Goal: Task Accomplishment & Management: Use online tool/utility

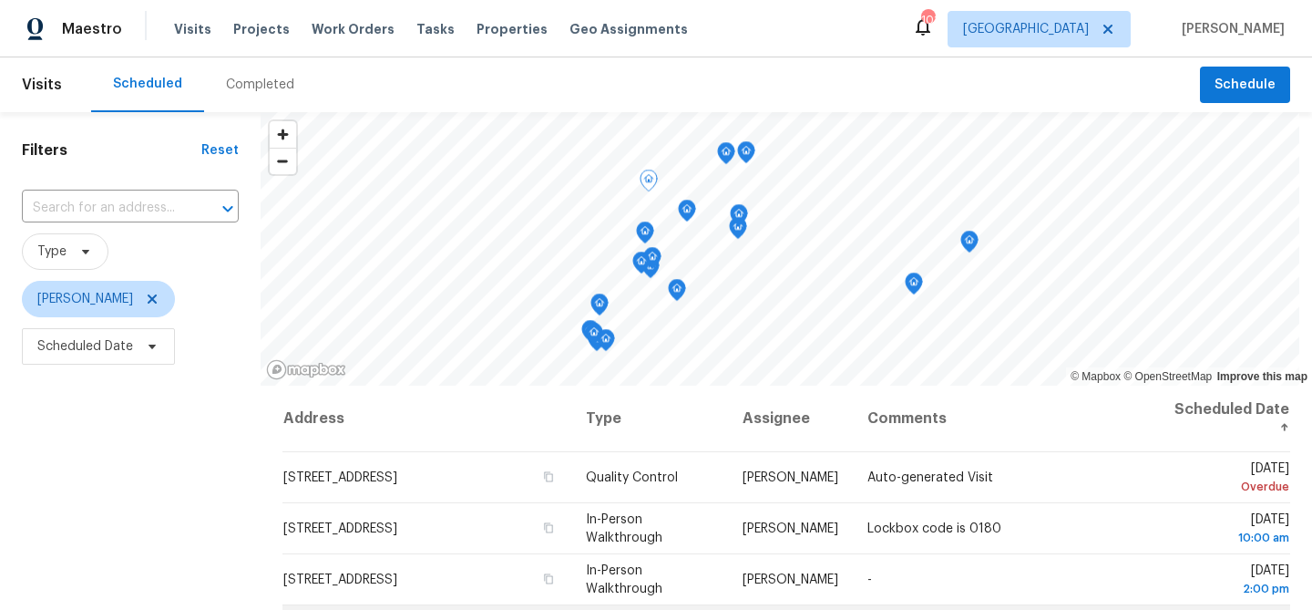
scroll to position [263, 0]
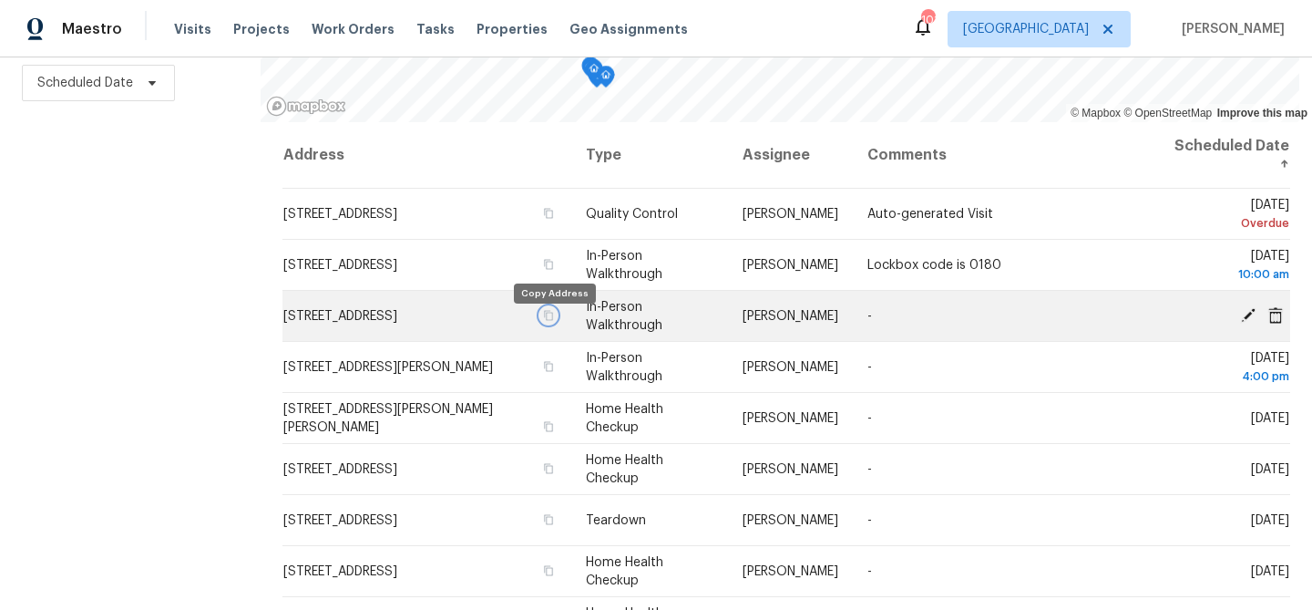
click at [550, 320] on icon "button" at bounding box center [548, 315] width 9 height 10
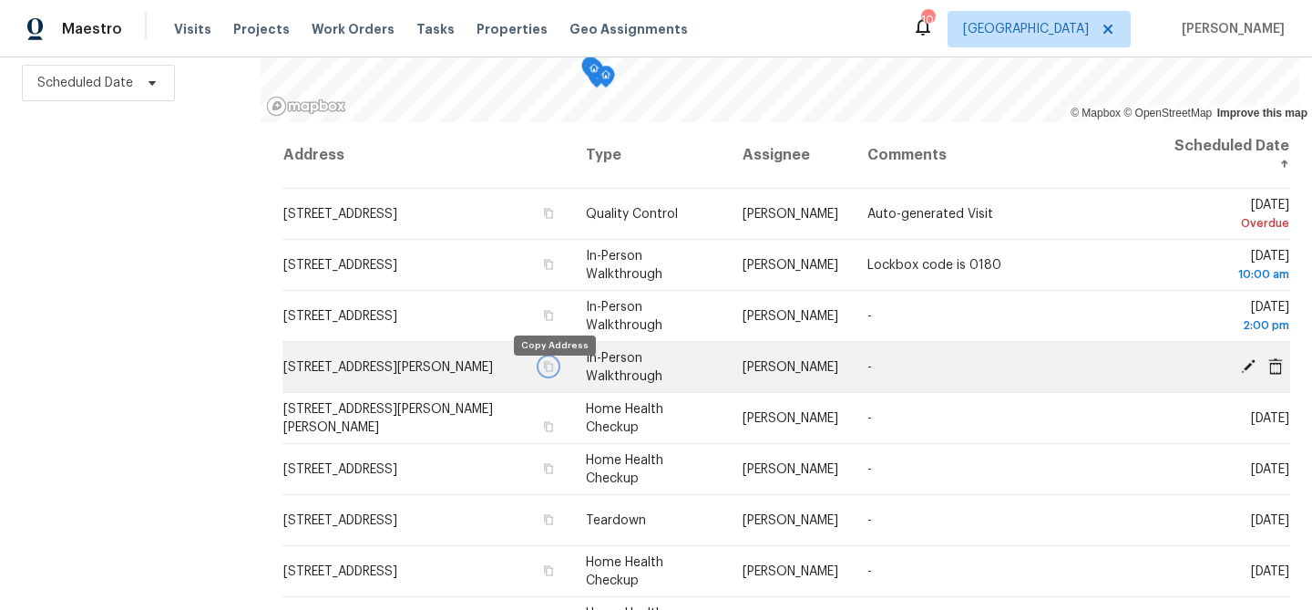
click at [553, 372] on icon "button" at bounding box center [548, 366] width 11 height 11
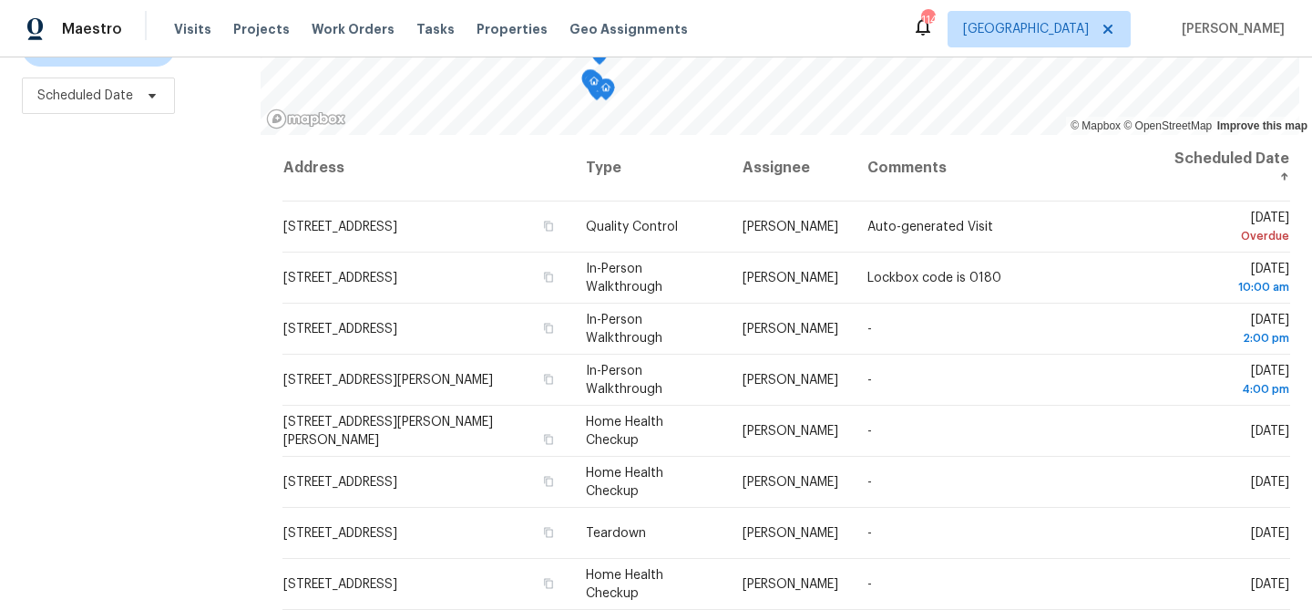
scroll to position [263, 0]
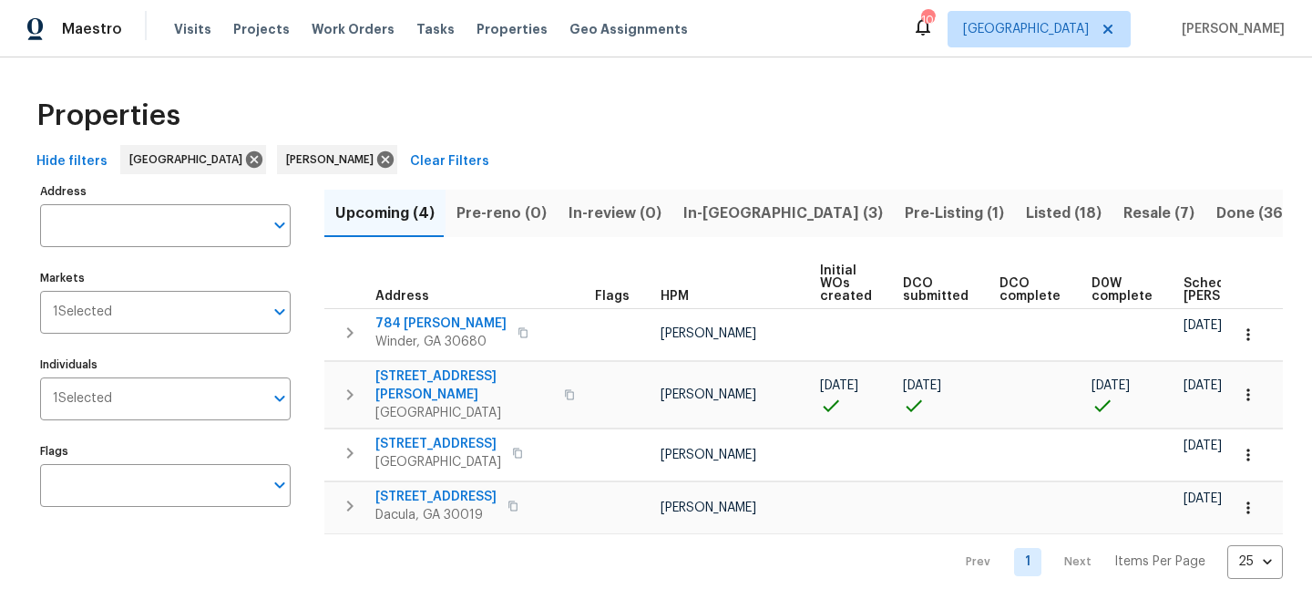
click at [675, 211] on button "In-reno (3)" at bounding box center [782, 213] width 221 height 47
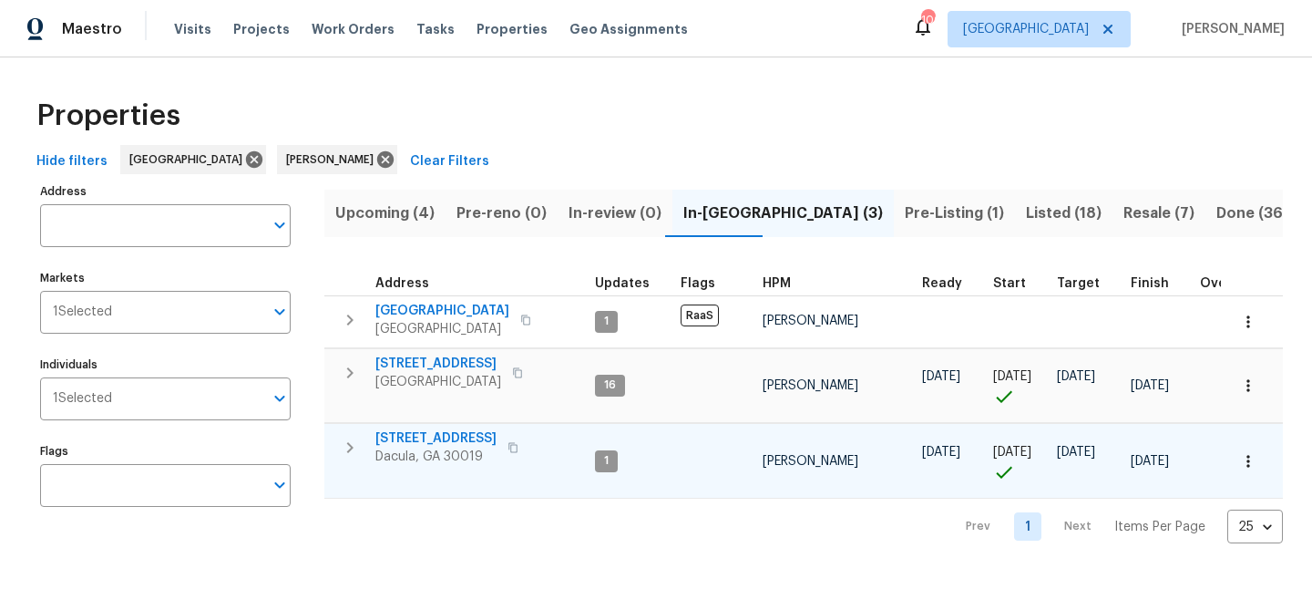
click at [446, 436] on span "[STREET_ADDRESS]" at bounding box center [435, 438] width 121 height 18
click at [397, 435] on span "[STREET_ADDRESS]" at bounding box center [435, 438] width 121 height 18
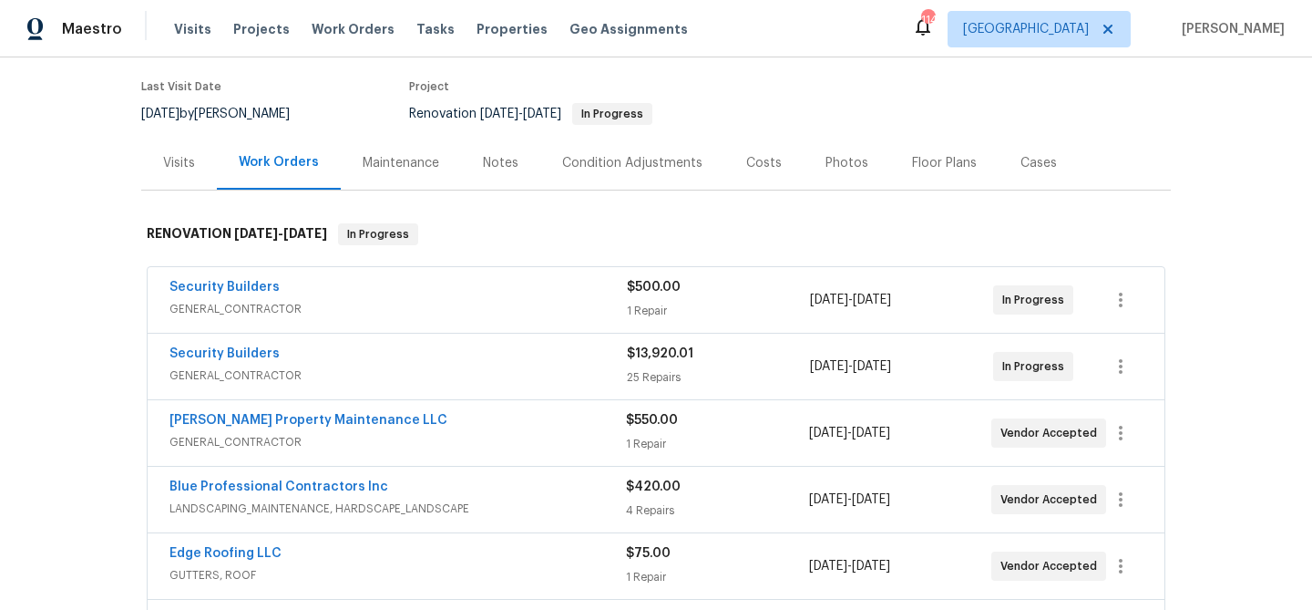
scroll to position [141, 0]
click at [218, 358] on link "Security Builders" at bounding box center [224, 352] width 110 height 13
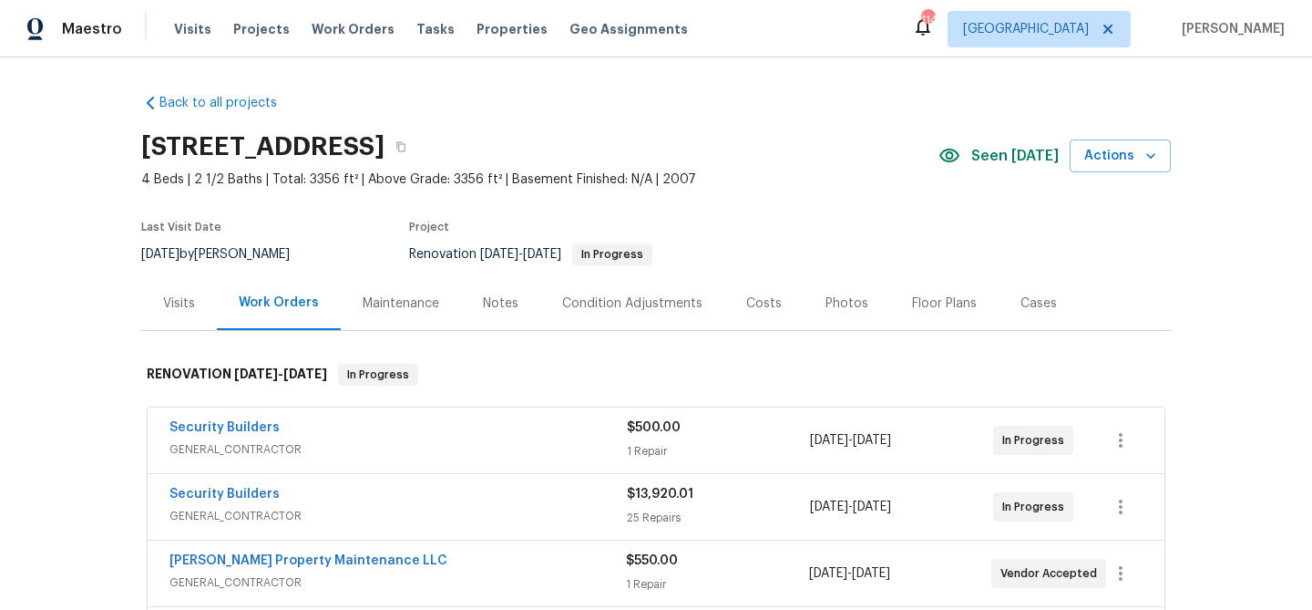
click at [493, 298] on div "Notes" at bounding box center [501, 303] width 36 height 18
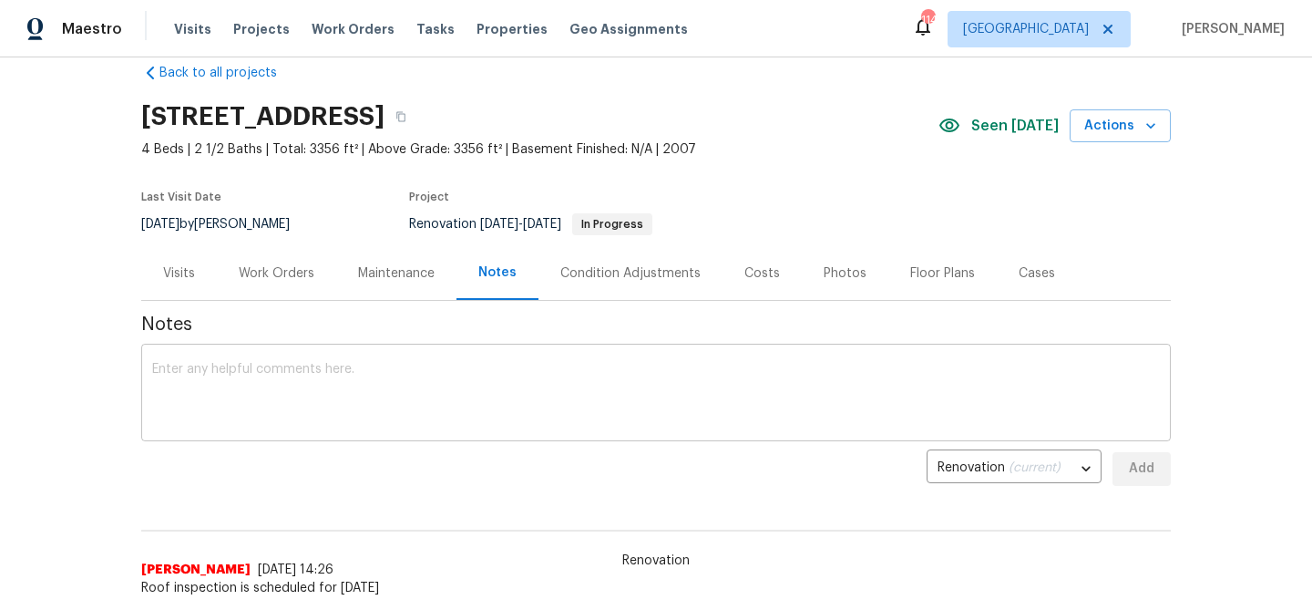
scroll to position [26, 0]
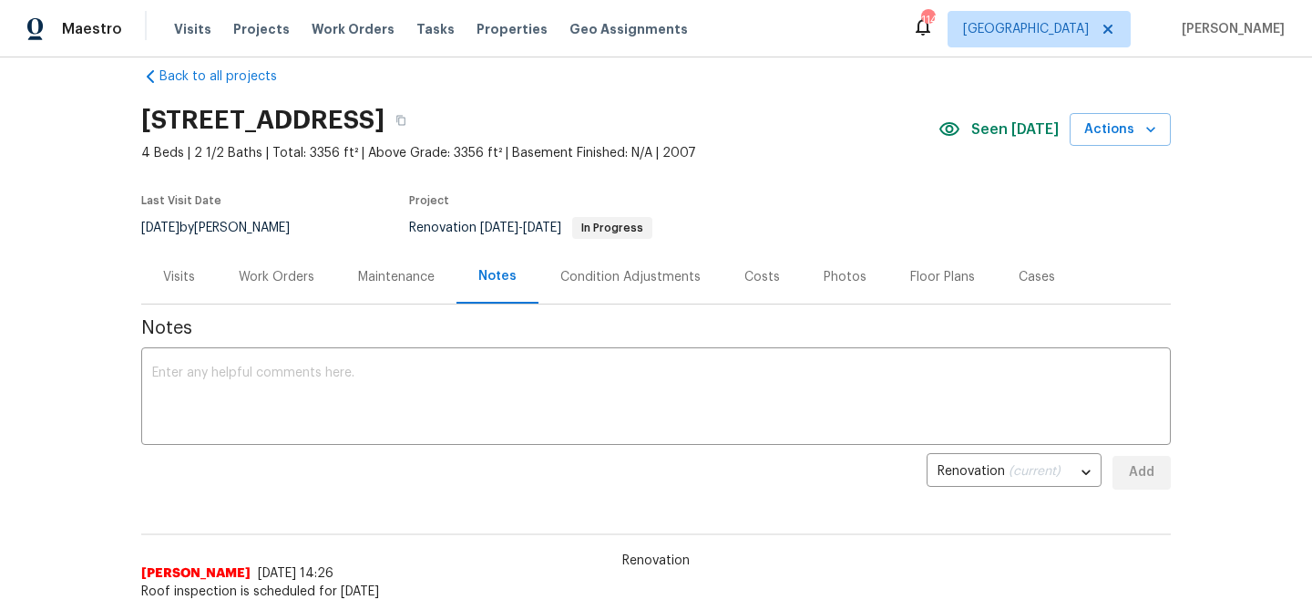
click at [272, 272] on div "Work Orders" at bounding box center [277, 277] width 76 height 18
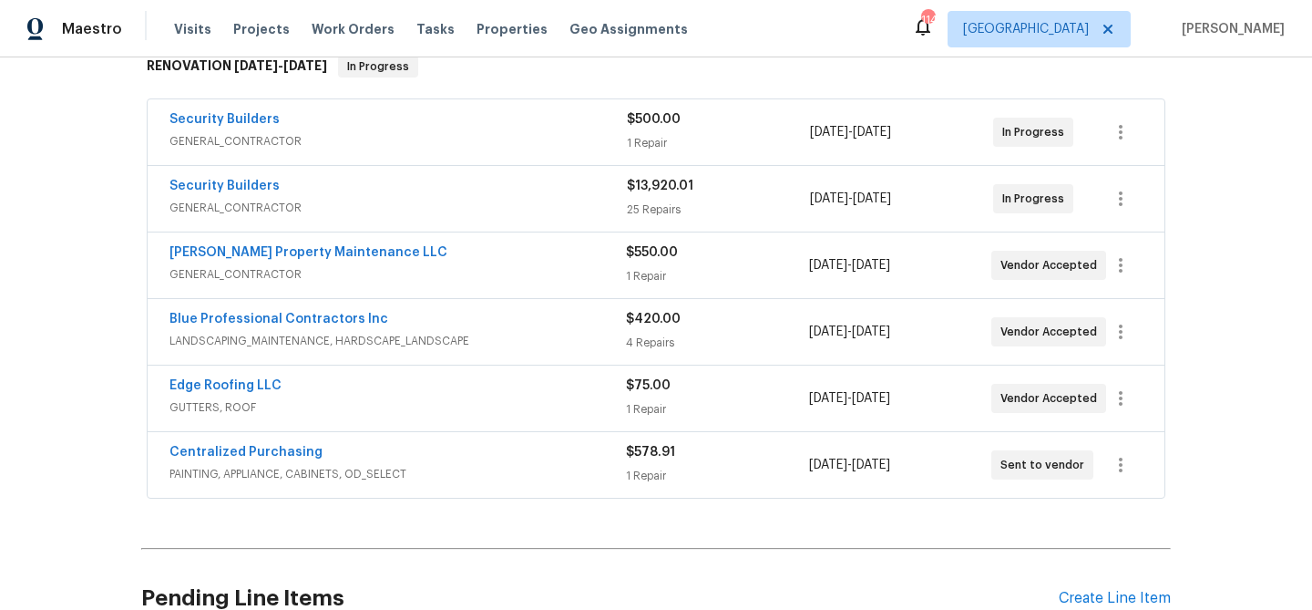
scroll to position [326, 0]
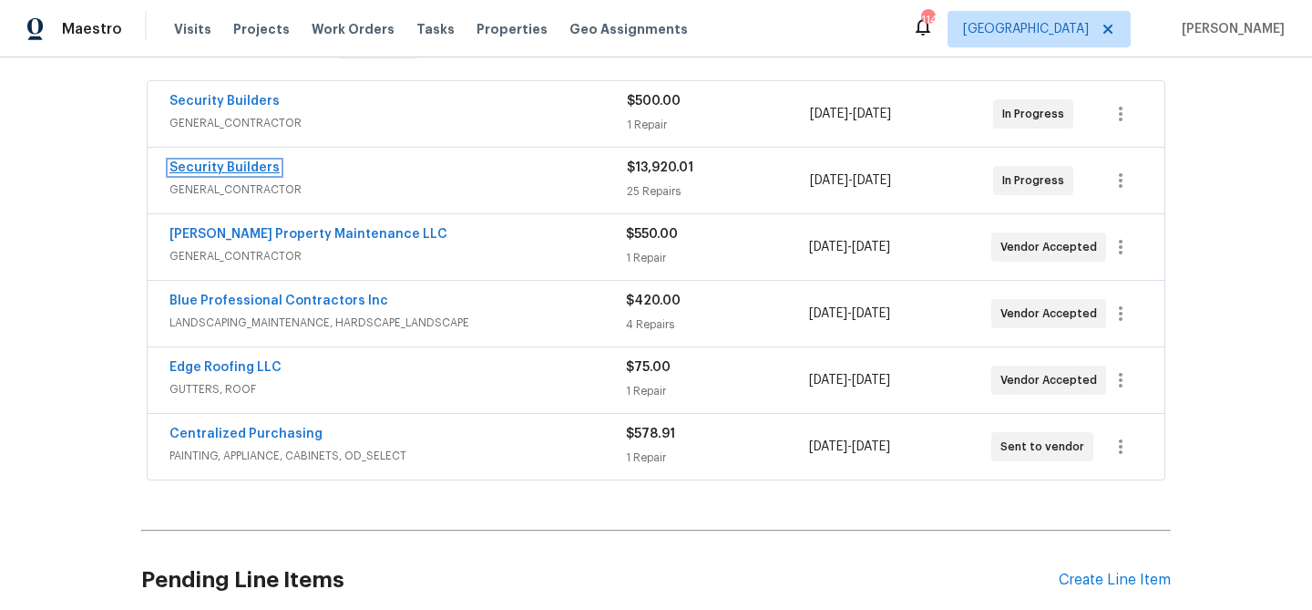
click at [237, 161] on link "Security Builders" at bounding box center [224, 167] width 110 height 13
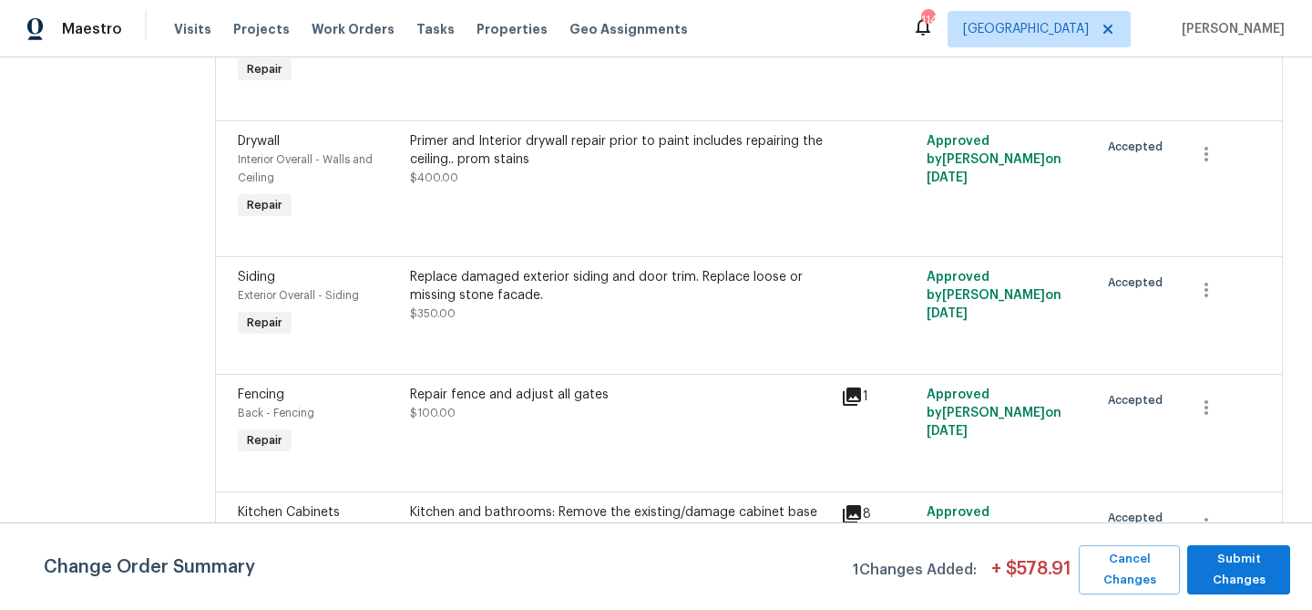
scroll to position [3364, 0]
